Goal: Information Seeking & Learning: Learn about a topic

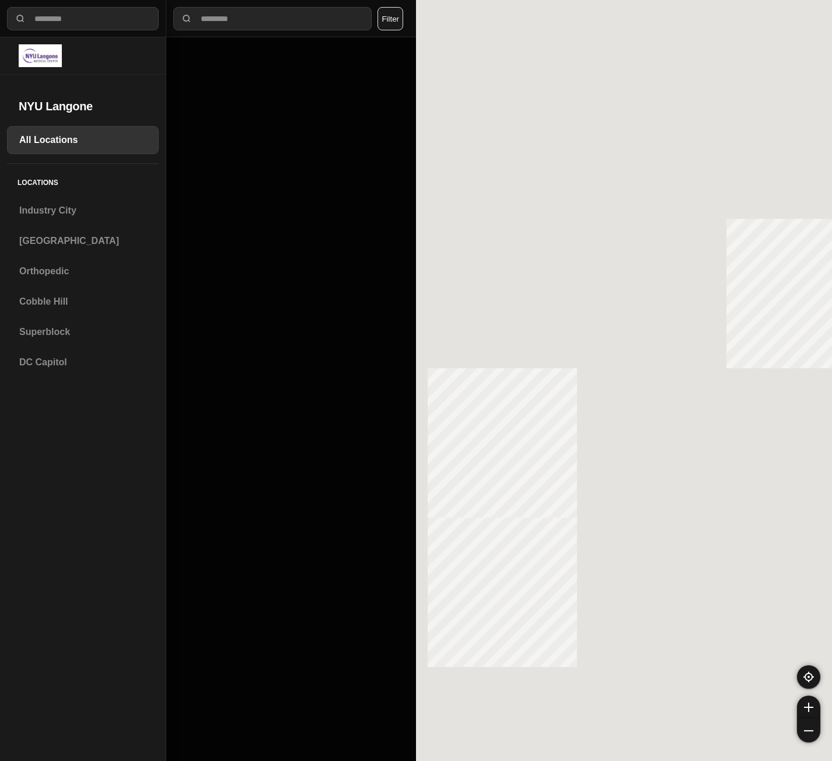
select select "*"
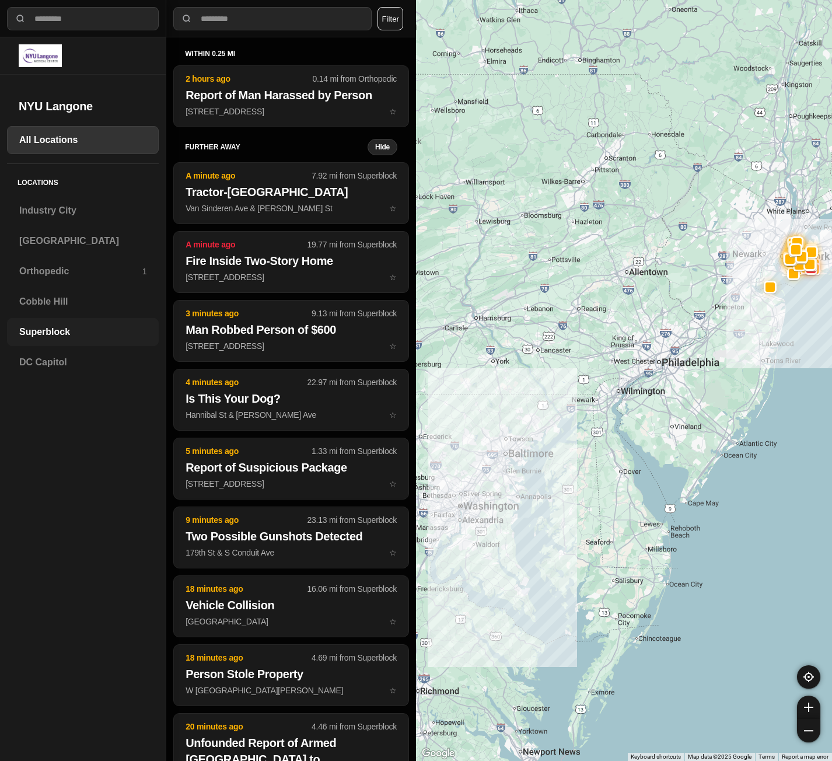
click at [44, 337] on h3 "Superblock" at bounding box center [82, 332] width 127 height 14
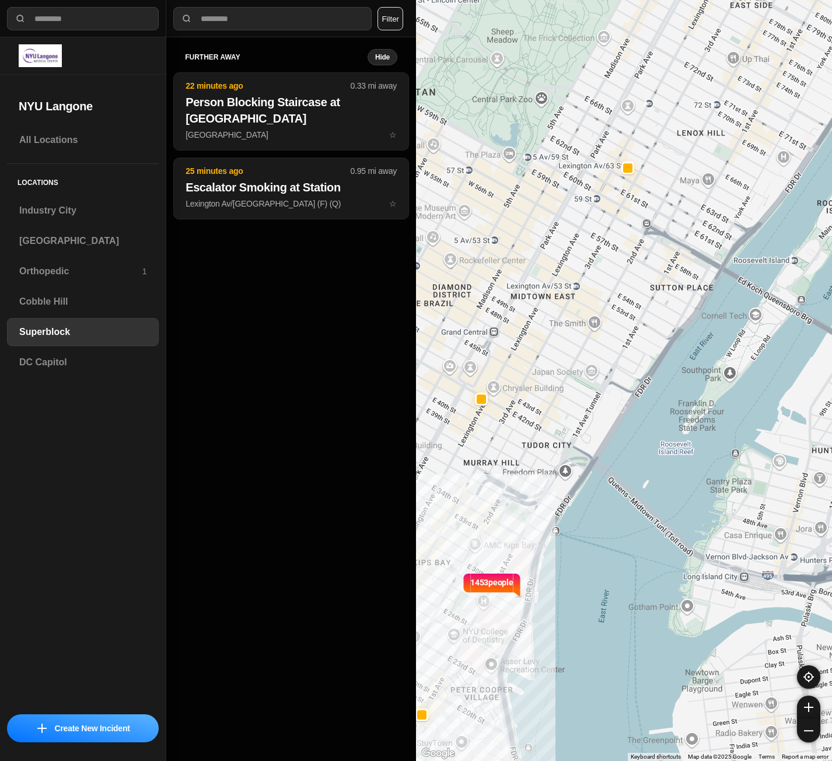
drag, startPoint x: 617, startPoint y: 357, endPoint x: 481, endPoint y: 339, distance: 137.0
click at [481, 339] on div "1453 people" at bounding box center [624, 380] width 416 height 761
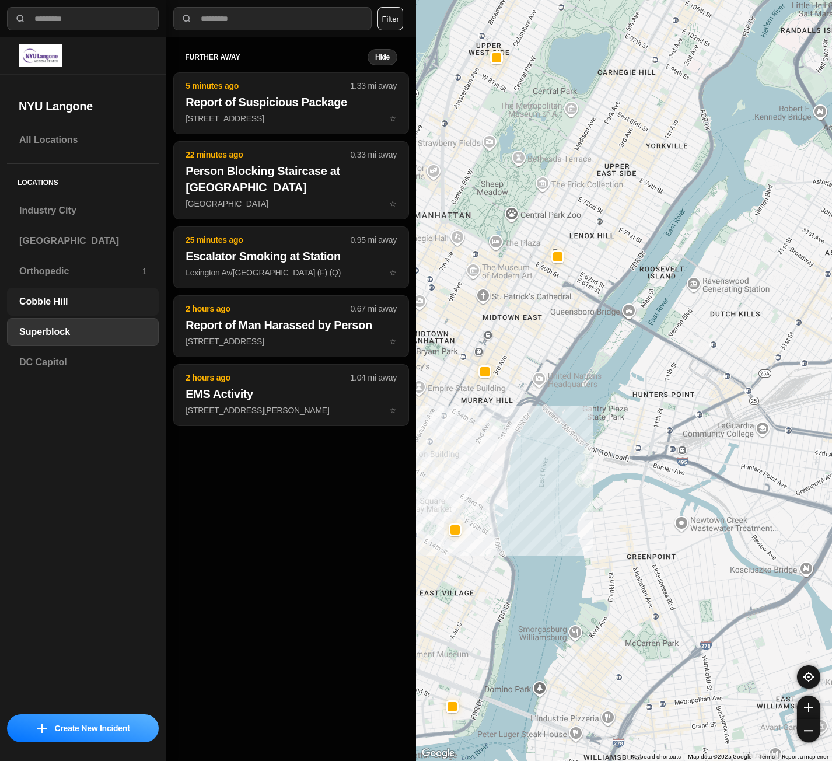
click at [104, 306] on h3 "Cobble Hill" at bounding box center [82, 302] width 127 height 14
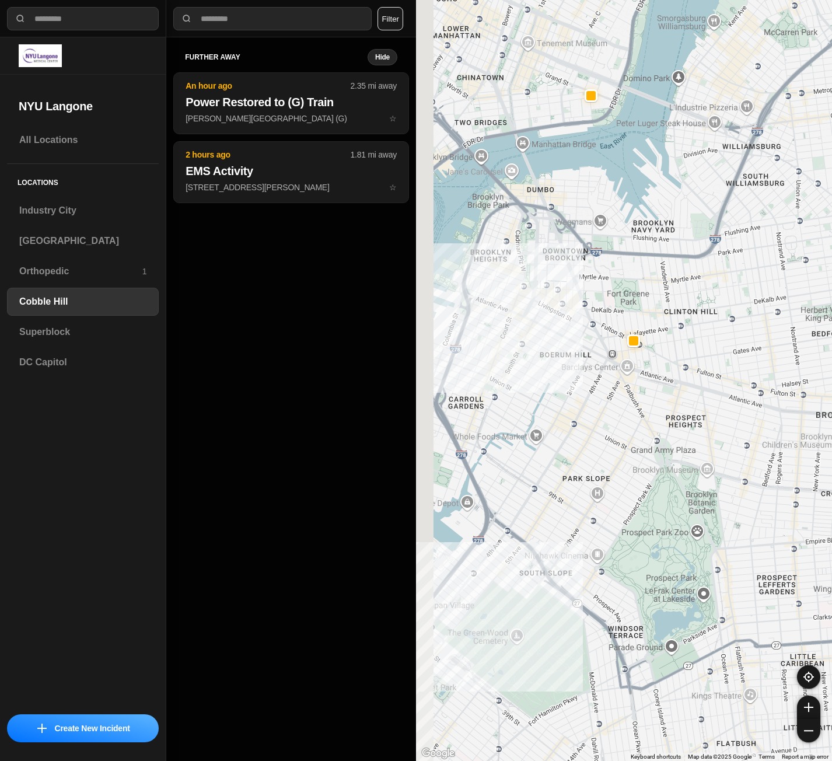
drag, startPoint x: 495, startPoint y: 389, endPoint x: 536, endPoint y: 374, distance: 43.4
click at [536, 374] on div at bounding box center [624, 380] width 416 height 761
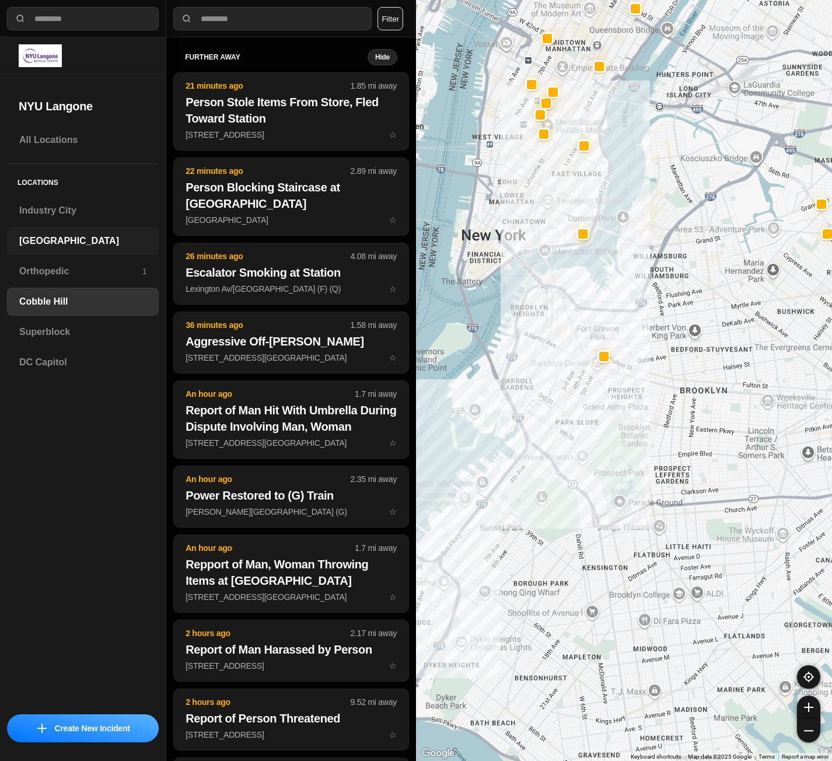
click at [33, 231] on div "[GEOGRAPHIC_DATA]" at bounding box center [83, 241] width 152 height 28
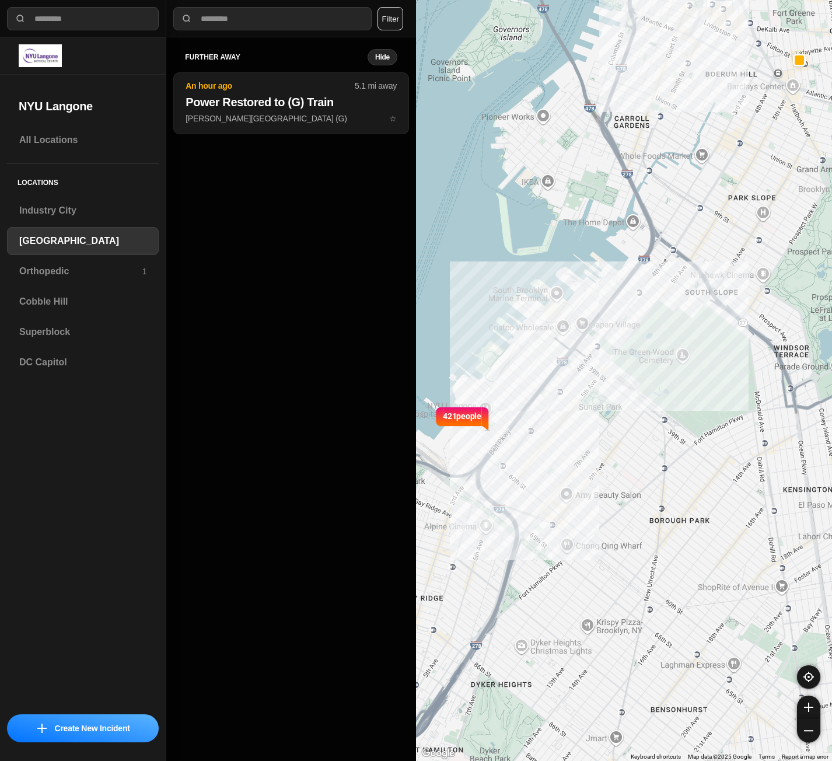
drag, startPoint x: 567, startPoint y: 418, endPoint x: 537, endPoint y: 441, distance: 37.9
click at [537, 441] on div "421 people" at bounding box center [624, 380] width 416 height 761
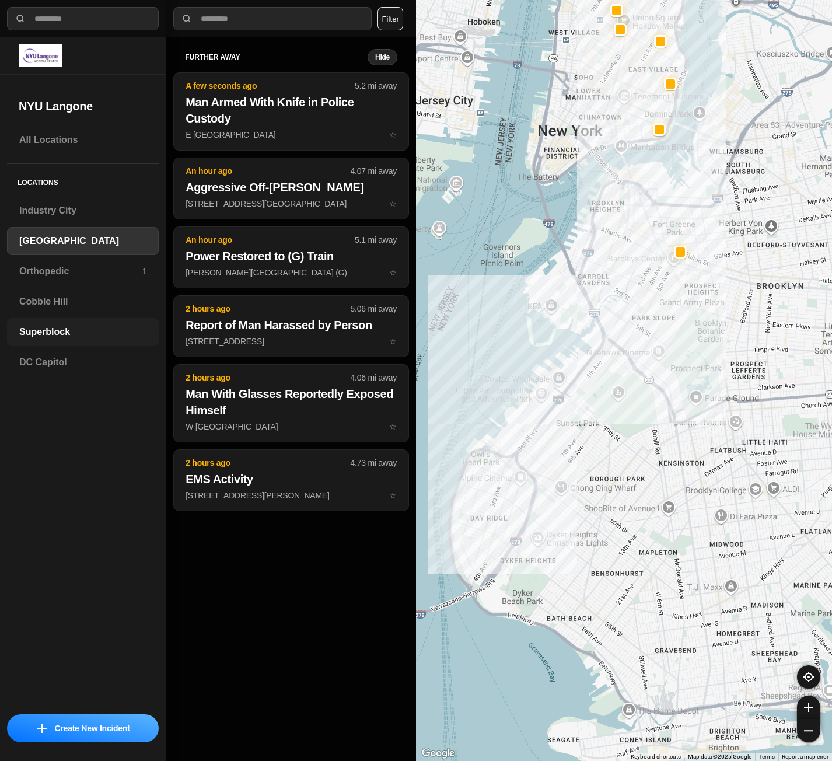
click at [70, 333] on h3 "Superblock" at bounding box center [82, 332] width 127 height 14
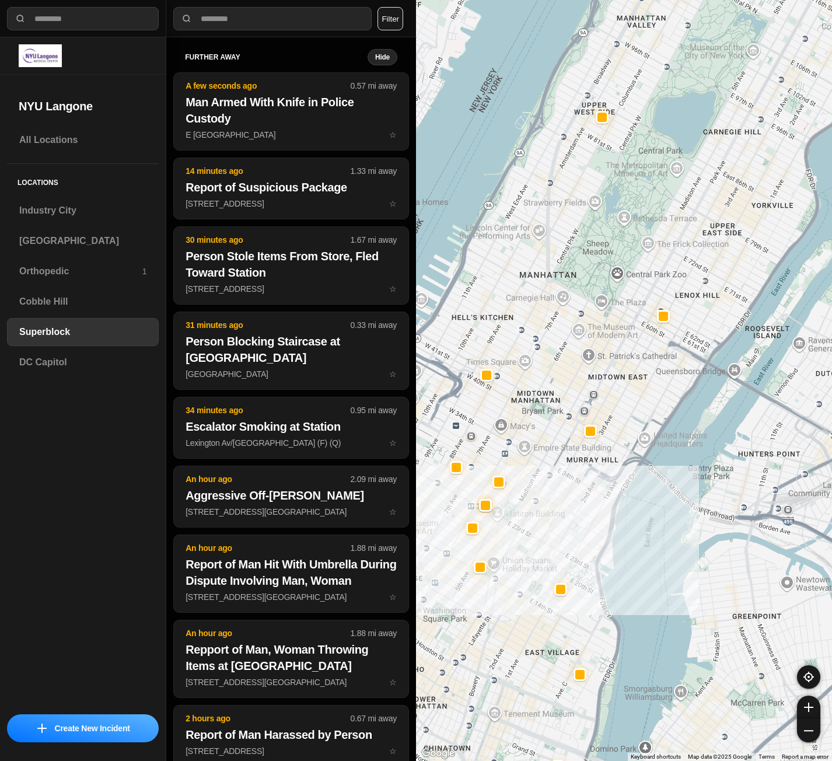
drag, startPoint x: 593, startPoint y: 542, endPoint x: 567, endPoint y: 548, distance: 26.3
click at [567, 548] on div at bounding box center [624, 380] width 416 height 761
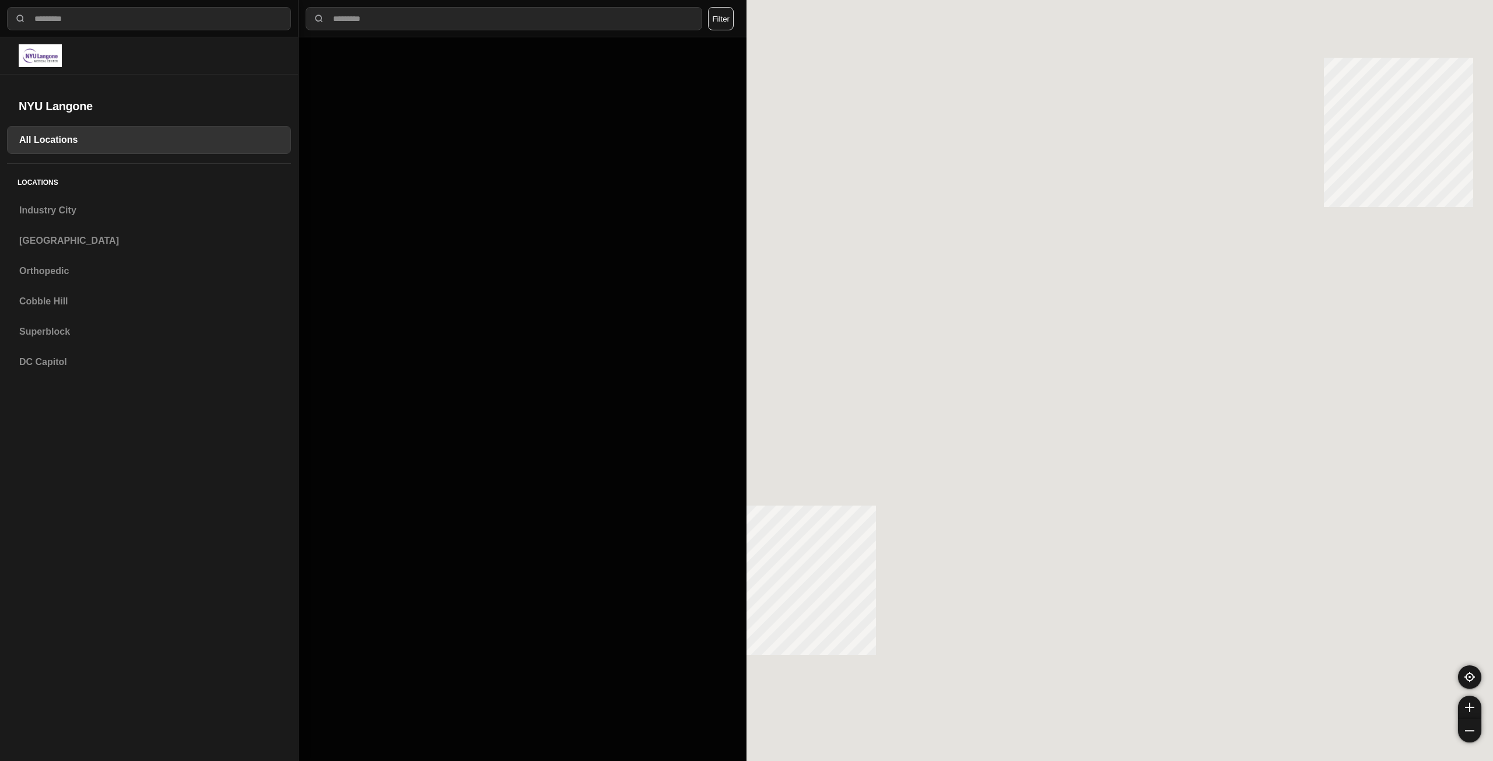
select select "*"
